Goal: Find specific page/section: Find specific page/section

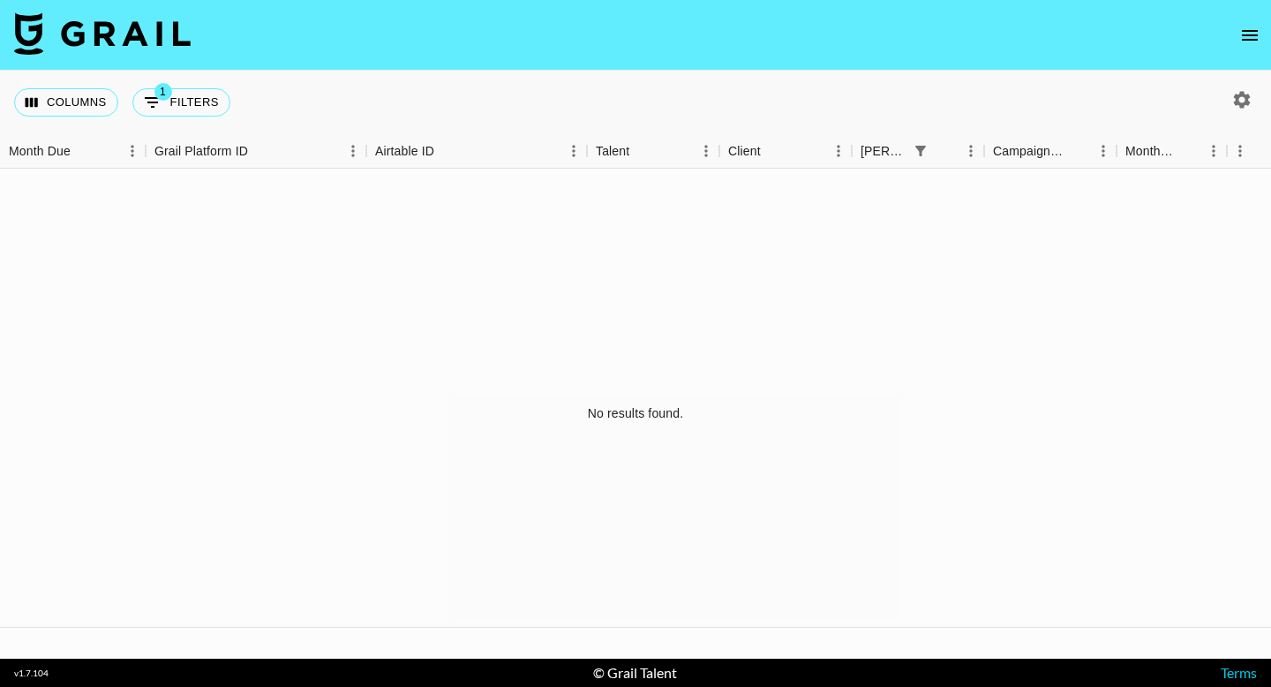
click at [1247, 33] on icon "open drawer" at bounding box center [1249, 35] width 21 height 21
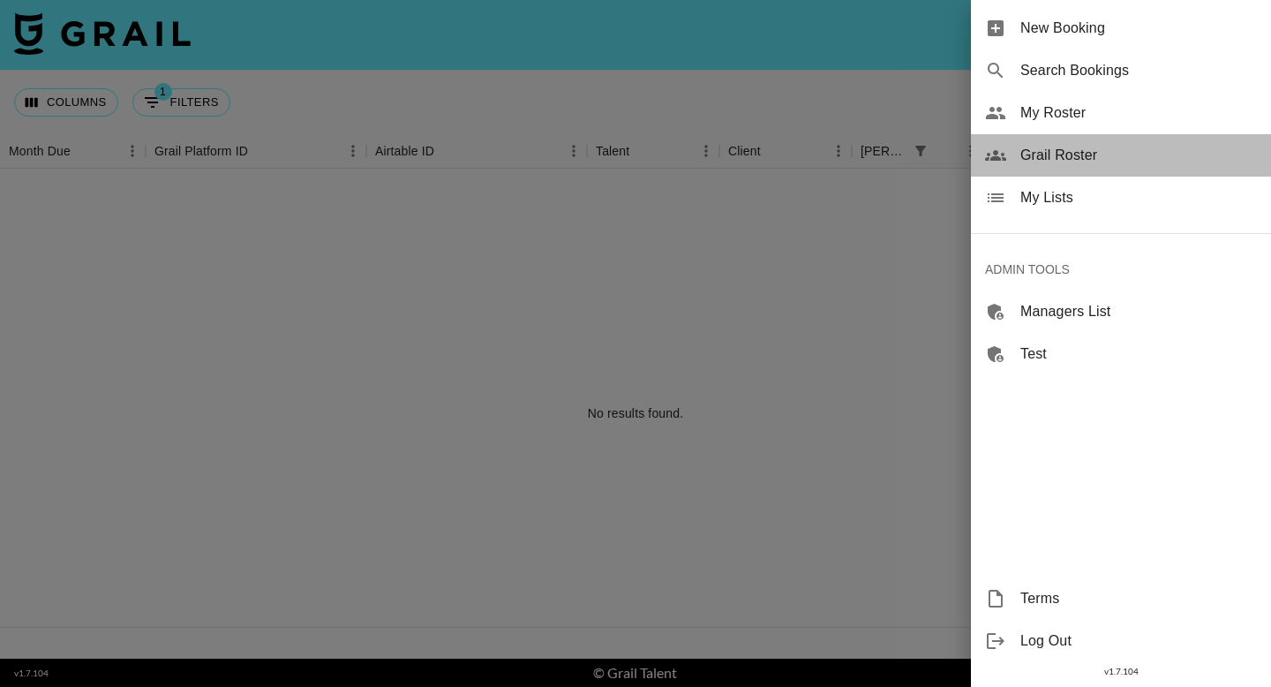
click at [1069, 158] on span "Grail Roster" at bounding box center [1138, 155] width 237 height 21
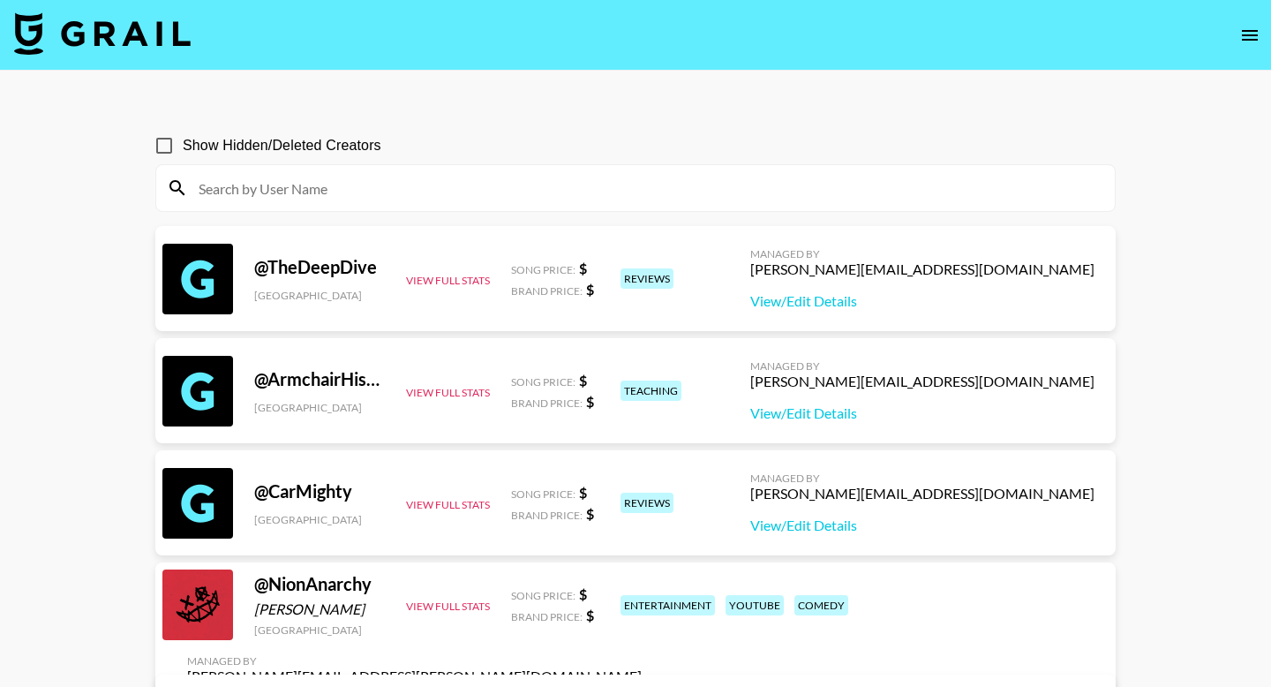
click at [560, 185] on input at bounding box center [646, 188] width 916 height 28
paste input "joiya.[PERSON_NAME]"
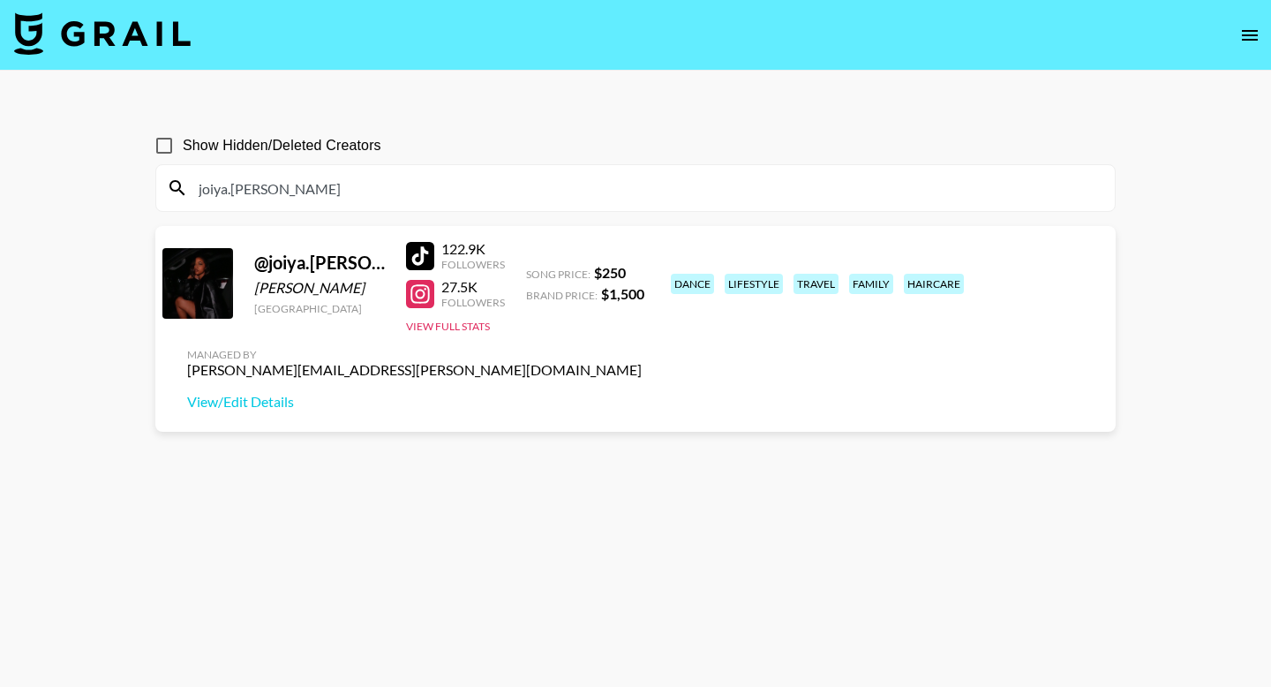
click at [574, 184] on input "joiya.[PERSON_NAME]" at bounding box center [646, 188] width 916 height 28
paste input "maddie.epp"
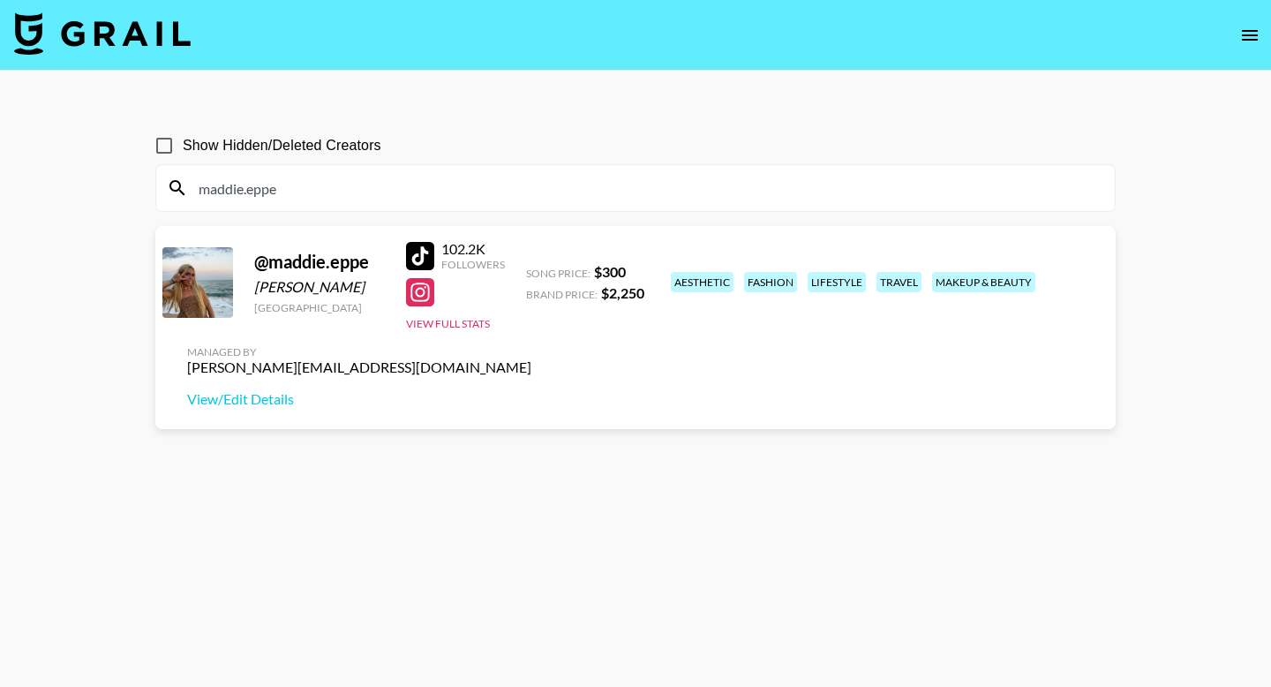
click at [706, 203] on div "maddie.eppe" at bounding box center [635, 188] width 959 height 46
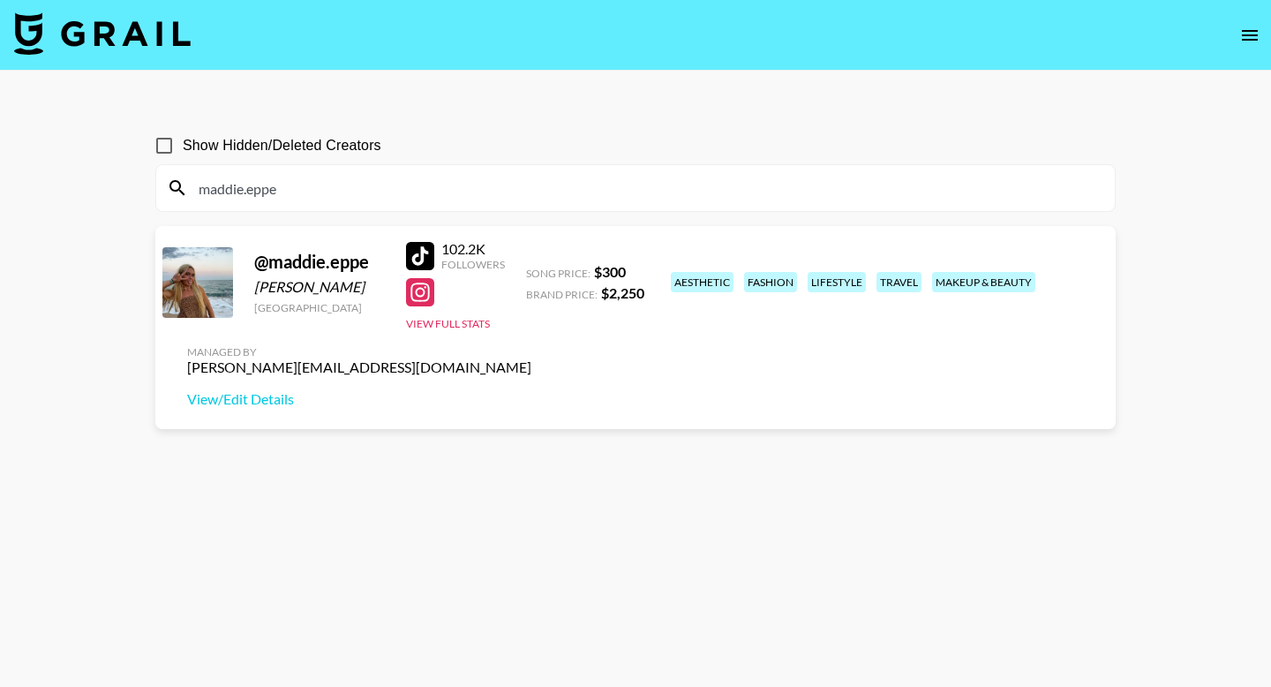
click at [696, 188] on input "maddie.eppe" at bounding box center [646, 188] width 916 height 28
paste input "ari.giselle333"
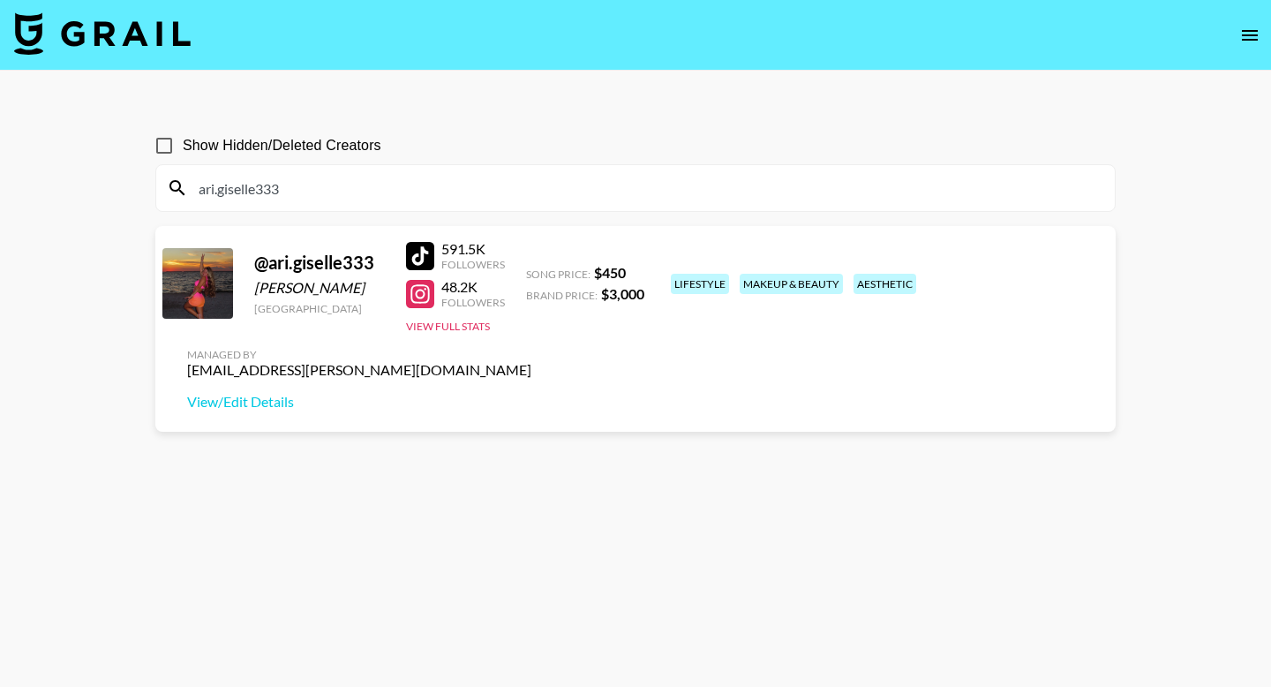
type input "ari.giselle333"
